Goal: Navigation & Orientation: Find specific page/section

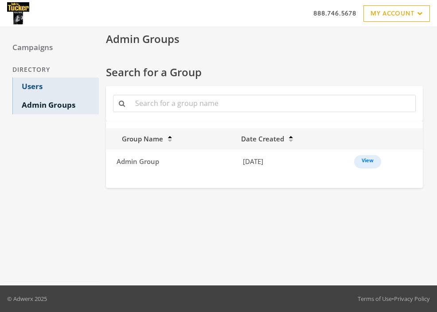
click at [44, 82] on link "Users" at bounding box center [55, 87] width 86 height 19
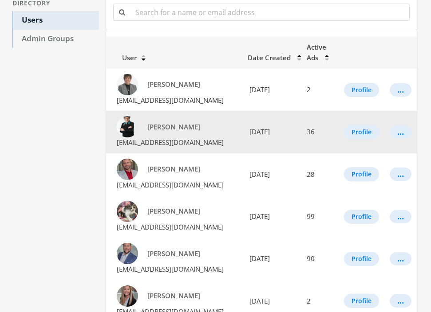
scroll to position [135, 0]
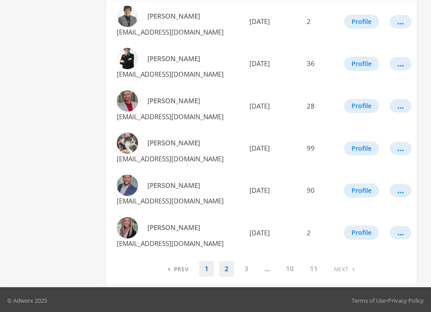
click at [224, 266] on link "2" at bounding box center [226, 269] width 15 height 16
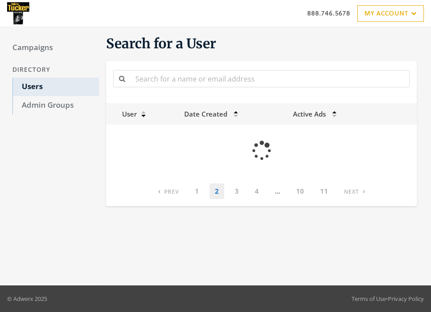
scroll to position [0, 0]
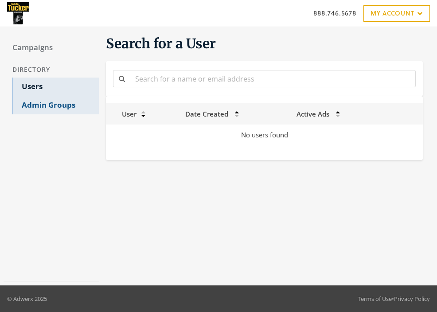
click at [45, 102] on link "Admin Groups" at bounding box center [55, 105] width 86 height 19
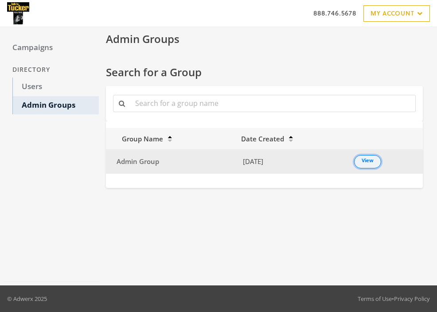
click at [372, 159] on link "View" at bounding box center [367, 161] width 27 height 13
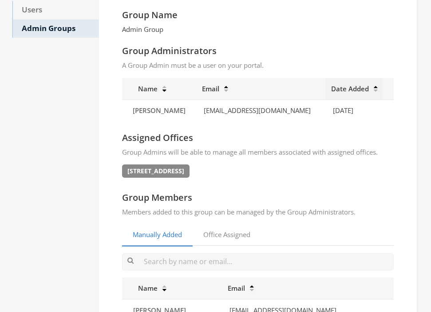
scroll to position [138, 0]
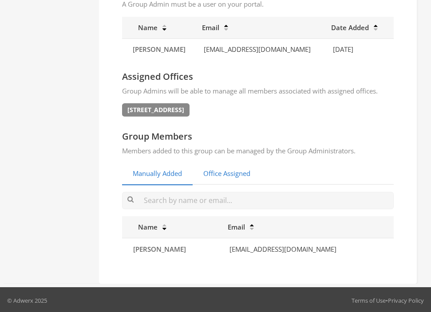
click at [239, 175] on link "Office Assigned" at bounding box center [226, 174] width 68 height 22
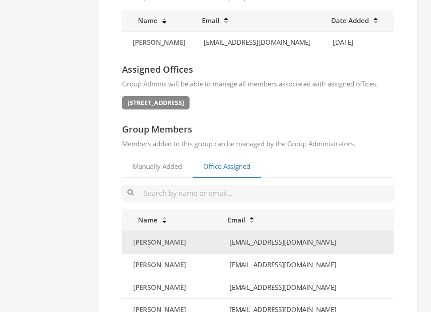
scroll to position [0, 0]
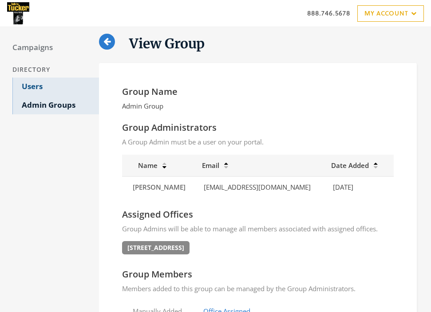
click at [25, 81] on link "Users" at bounding box center [55, 87] width 86 height 19
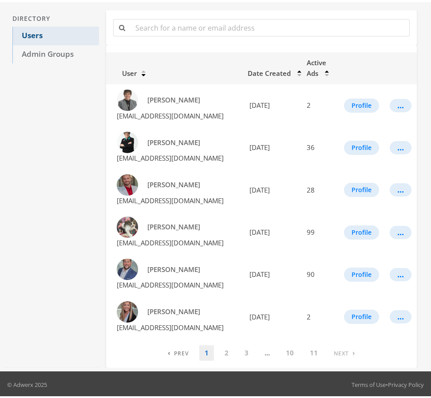
scroll to position [49, 0]
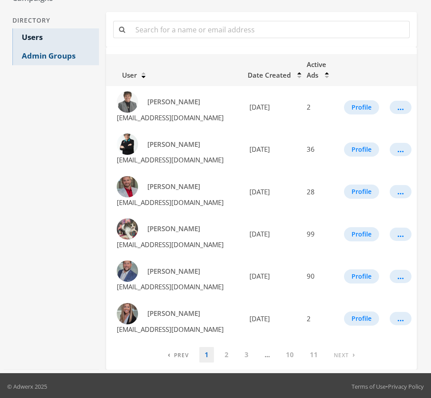
click at [54, 56] on link "Admin Groups" at bounding box center [55, 56] width 86 height 19
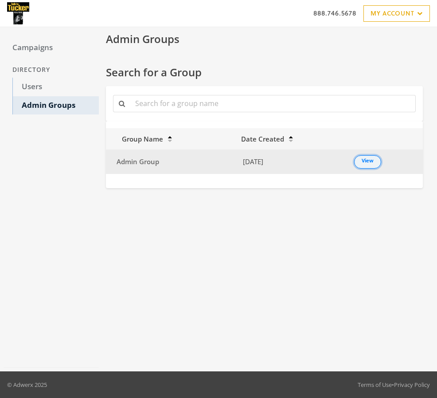
click at [362, 159] on link "View" at bounding box center [367, 161] width 27 height 13
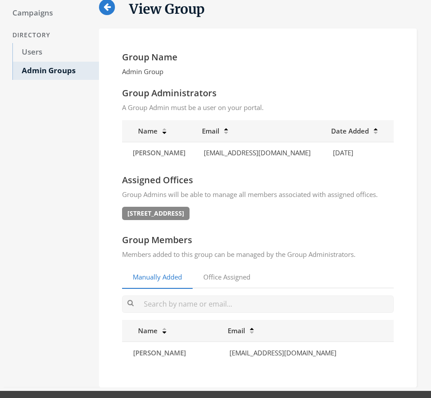
scroll to position [36, 0]
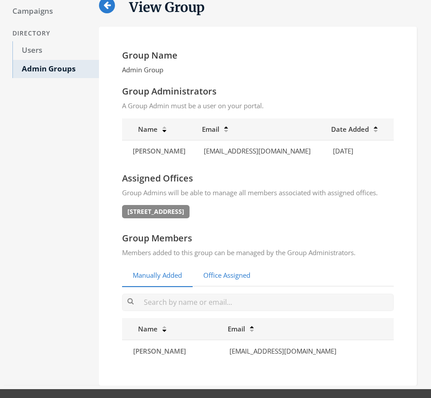
click at [224, 267] on link "Office Assigned" at bounding box center [226, 276] width 68 height 22
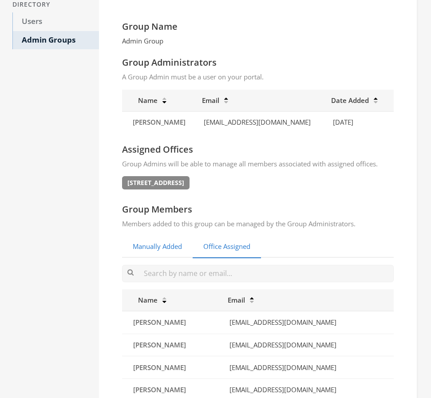
scroll to position [0, 0]
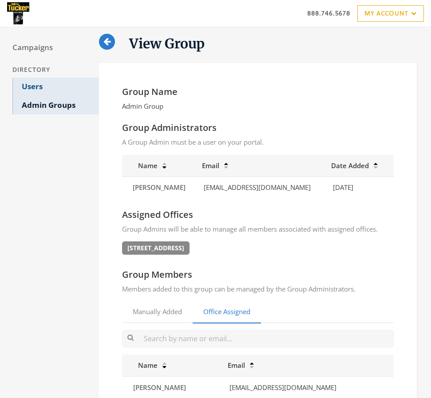
click at [30, 86] on link "Users" at bounding box center [55, 87] width 86 height 19
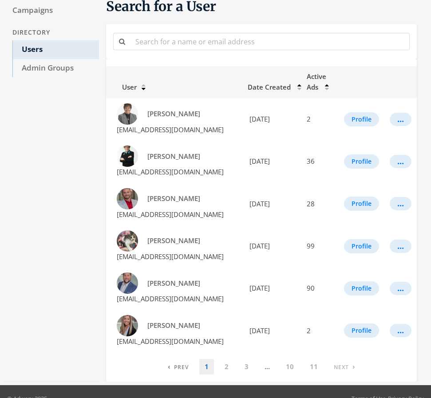
scroll to position [39, 0]
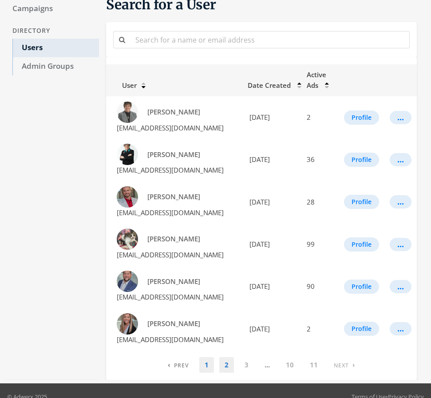
click at [227, 312] on link "2" at bounding box center [226, 365] width 15 height 16
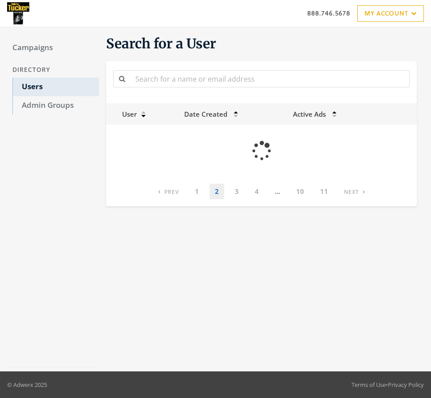
scroll to position [0, 0]
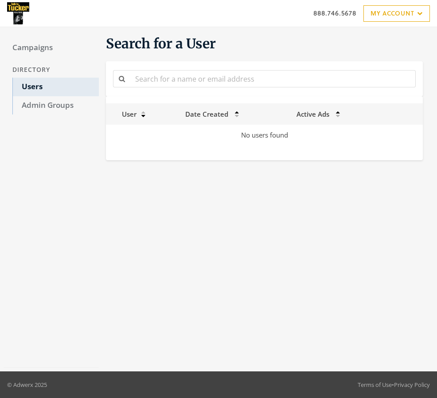
click at [407, 24] on div "888.746.5678 My Account My Campaigns Account Summary Enterprise Dashboard Help …" at bounding box center [218, 13] width 437 height 27
click at [407, 16] on link "My Account" at bounding box center [397, 13] width 67 height 16
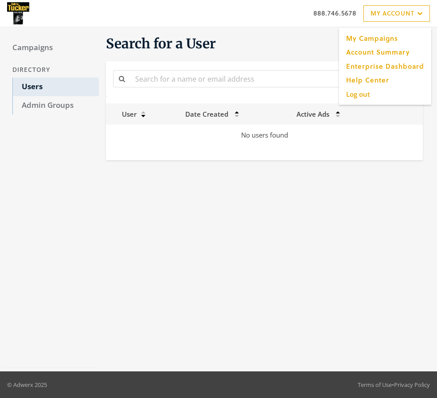
click at [390, 203] on div "Search for a User User Date Created Active Ads No users found" at bounding box center [266, 199] width 335 height 337
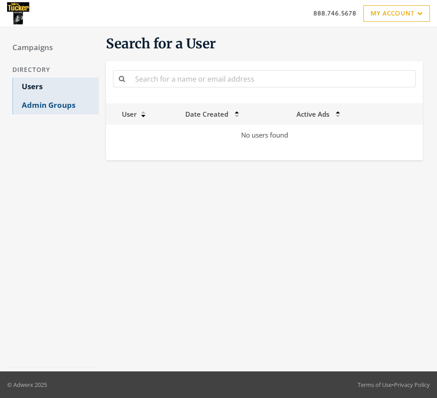
click at [41, 104] on link "Admin Groups" at bounding box center [55, 105] width 86 height 19
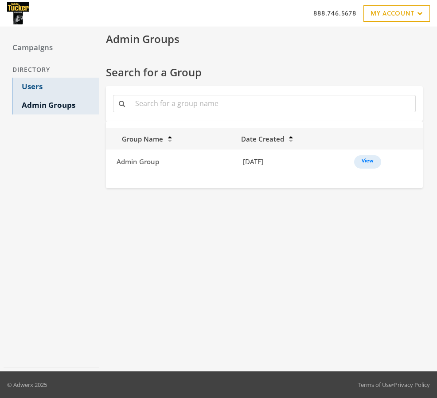
click at [35, 86] on link "Users" at bounding box center [55, 87] width 86 height 19
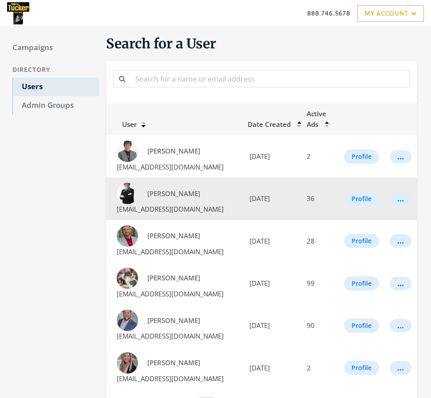
scroll to position [49, 0]
